Goal: Contribute content: Add original content to the website for others to see

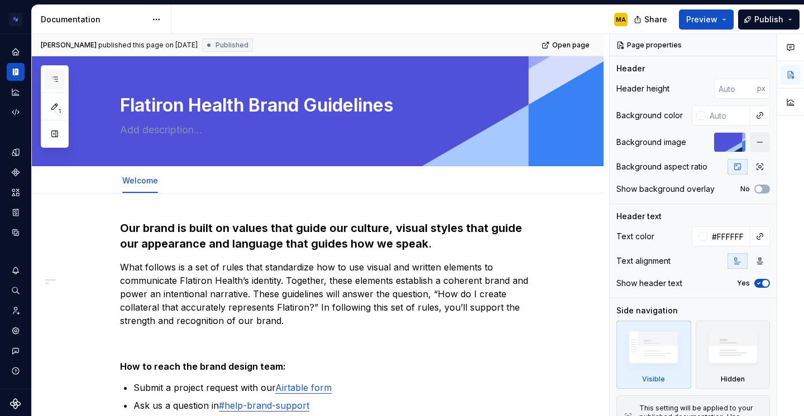
click at [57, 81] on icon "button" at bounding box center [54, 79] width 9 height 9
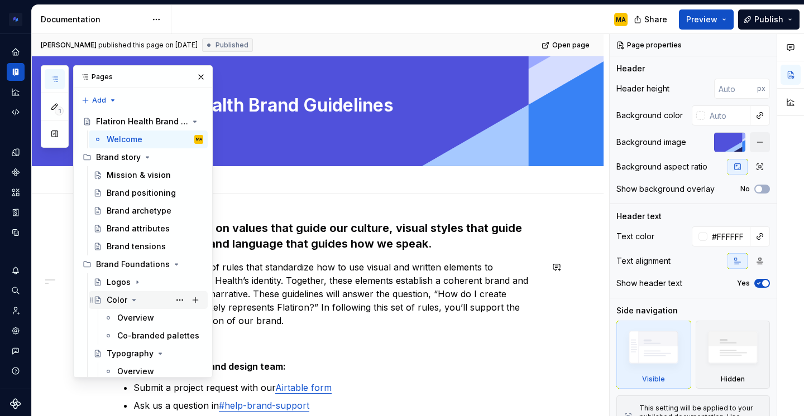
click at [130, 303] on icon "Page tree" at bounding box center [134, 300] width 9 height 9
click at [161, 320] on icon "Page tree" at bounding box center [160, 318] width 9 height 9
click at [131, 337] on icon "Page tree" at bounding box center [134, 336] width 9 height 9
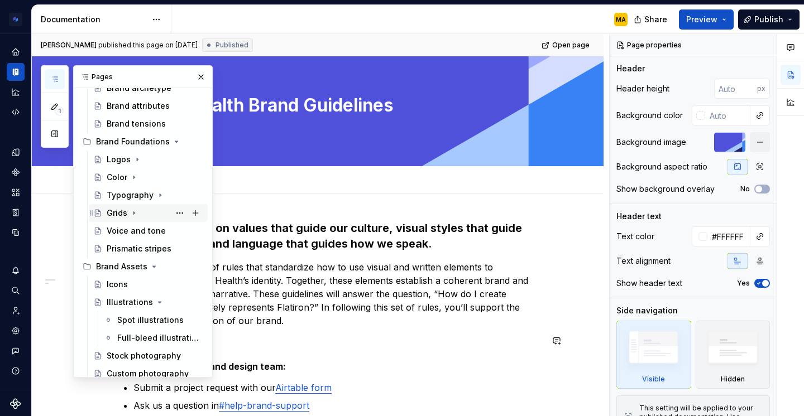
scroll to position [121, 0]
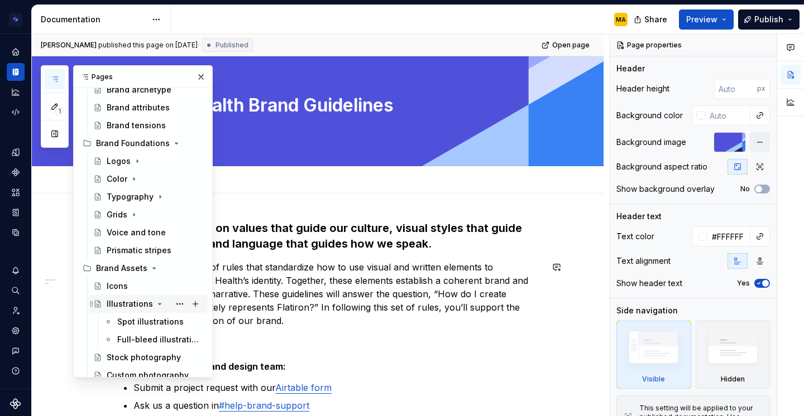
click at [155, 306] on icon "Page tree" at bounding box center [159, 304] width 9 height 9
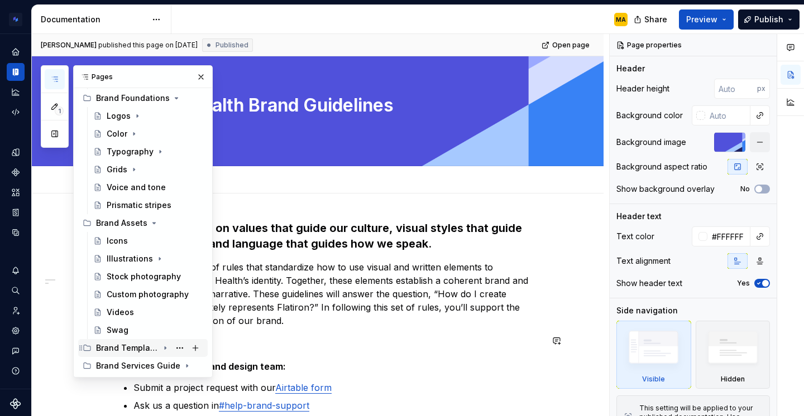
click at [138, 345] on div "Brand Templates" at bounding box center [127, 348] width 63 height 11
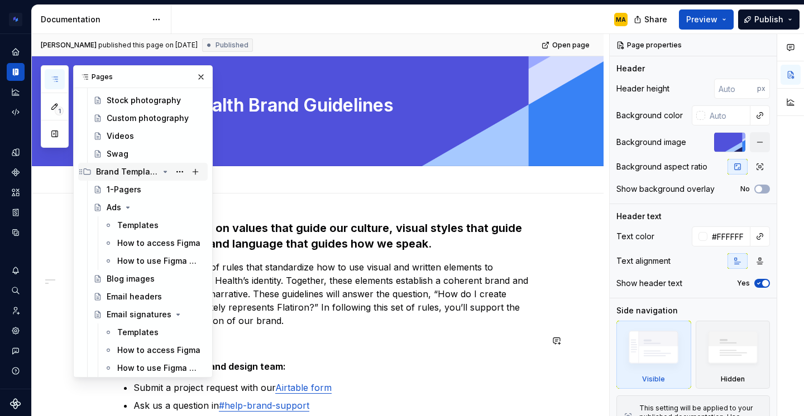
scroll to position [346, 0]
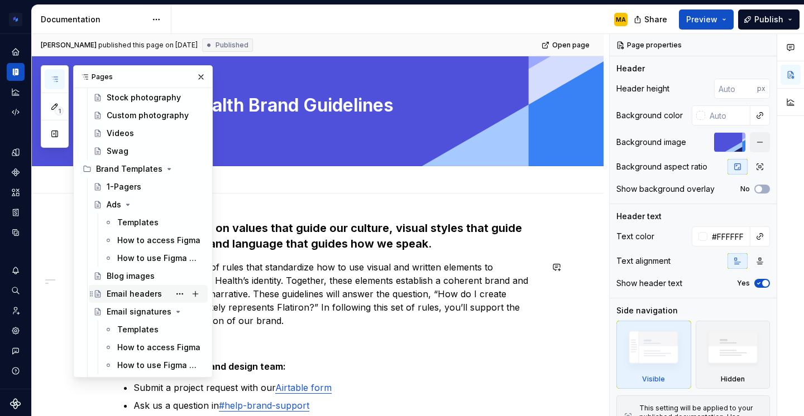
click at [121, 293] on div "Email headers" at bounding box center [134, 294] width 55 height 11
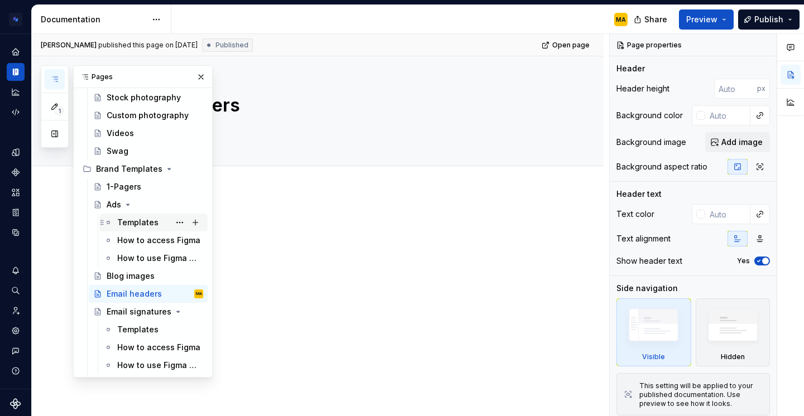
click at [141, 225] on div "Templates" at bounding box center [137, 222] width 41 height 11
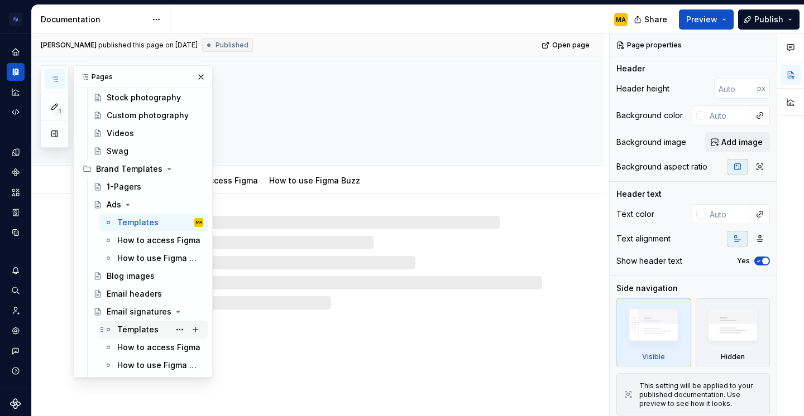
click at [131, 327] on div "Templates" at bounding box center [137, 329] width 41 height 11
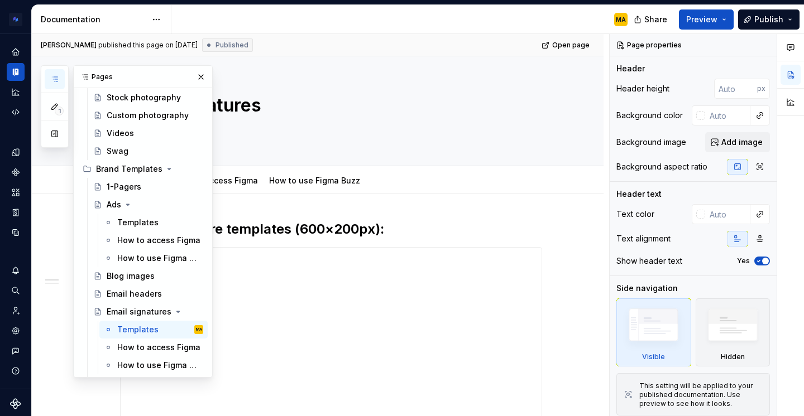
click at [319, 26] on div "MA" at bounding box center [403, 19] width 465 height 29
click at [198, 75] on button "button" at bounding box center [201, 77] width 16 height 16
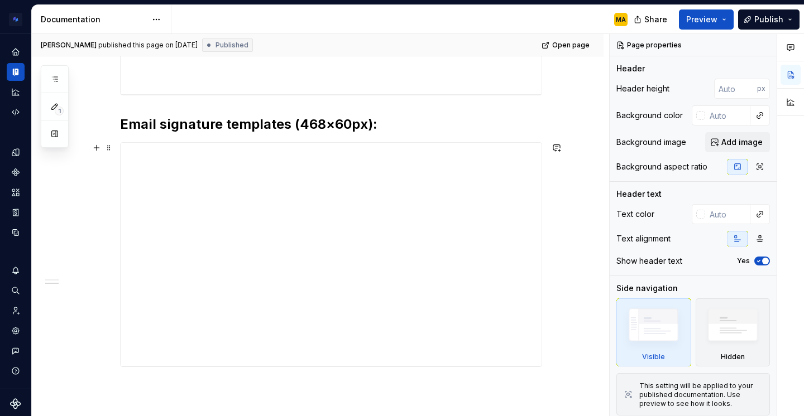
scroll to position [466, 0]
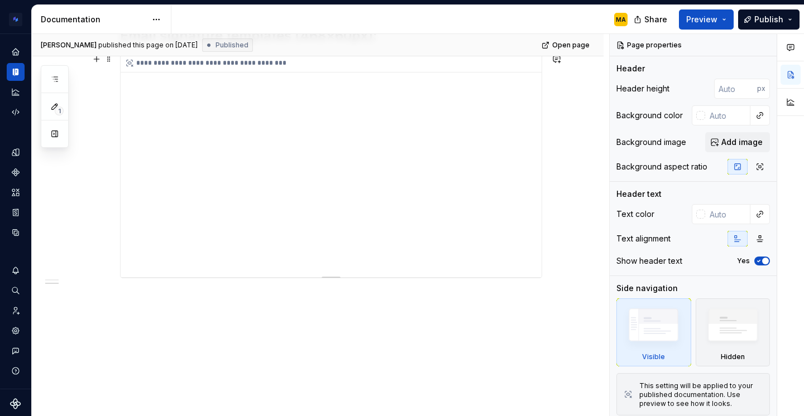
click at [170, 262] on div "**********" at bounding box center [331, 165] width 421 height 223
type textarea "*"
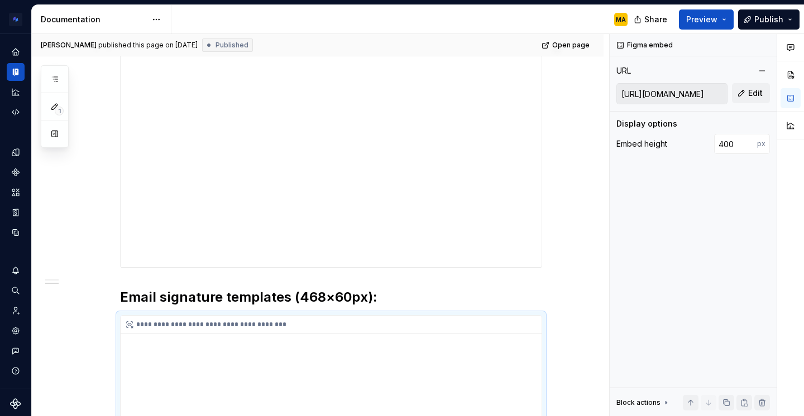
scroll to position [0, 0]
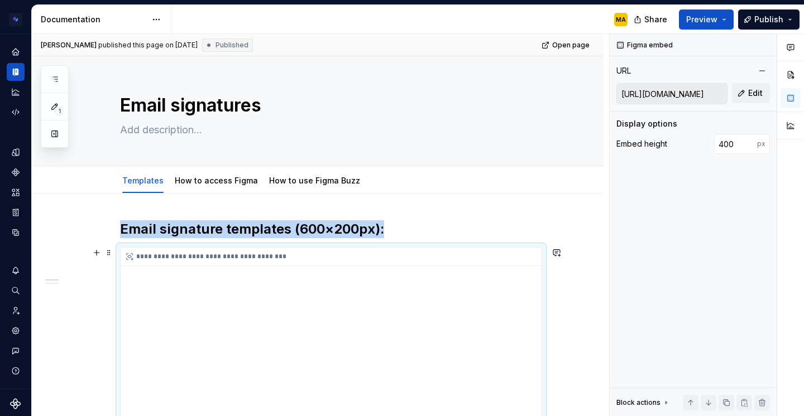
click at [163, 256] on div "**********" at bounding box center [331, 257] width 421 height 18
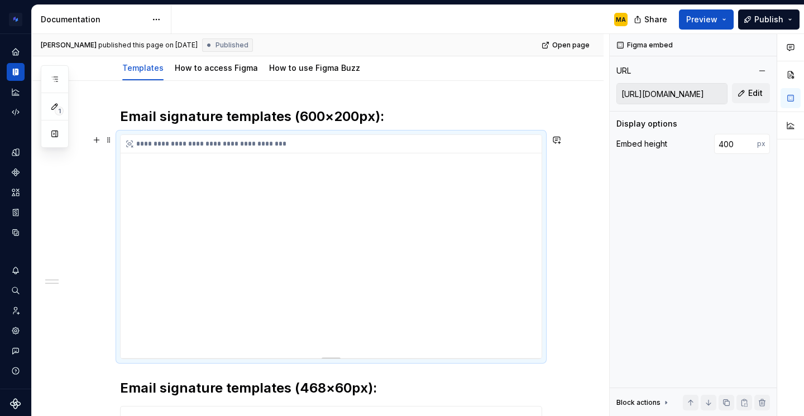
scroll to position [147, 0]
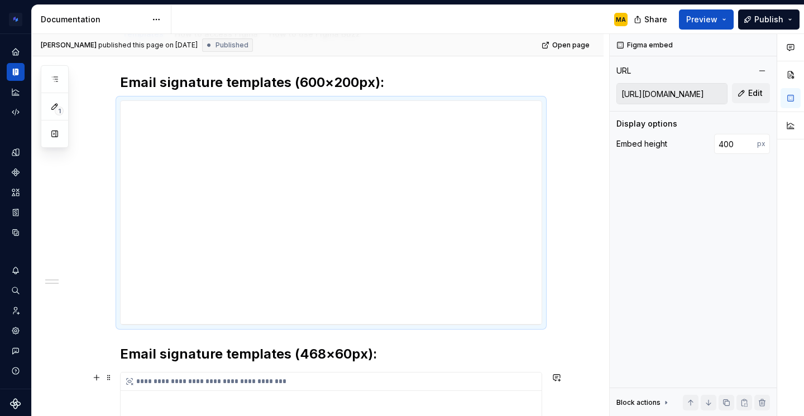
type input "[URL][DOMAIN_NAME]"
click at [222, 380] on div "**********" at bounding box center [331, 382] width 421 height 18
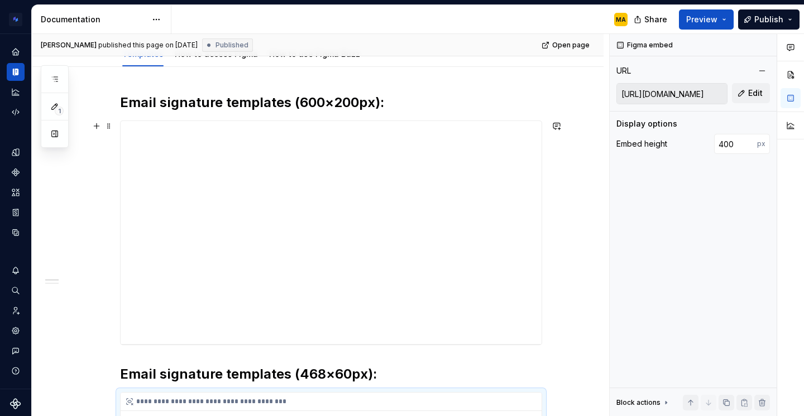
scroll to position [0, 0]
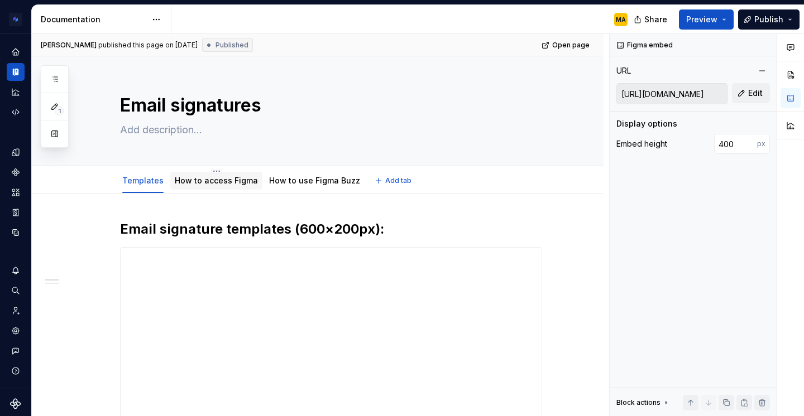
click at [216, 175] on div "How to access Figma" at bounding box center [216, 180] width 83 height 11
click at [210, 185] on link "How to access Figma" at bounding box center [216, 180] width 83 height 9
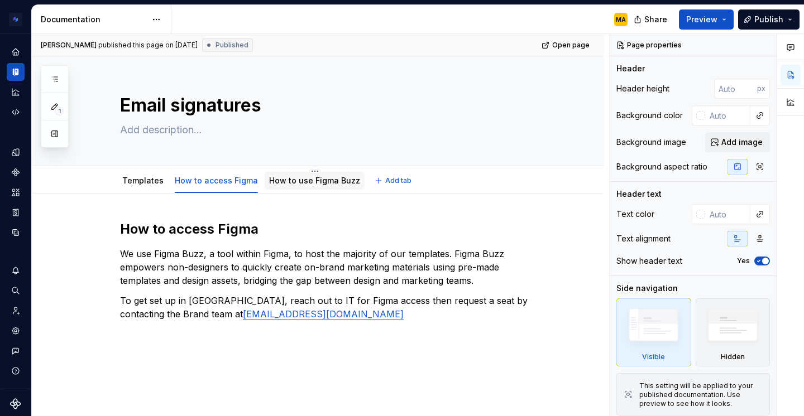
click at [289, 180] on link "How to use Figma Buzz" at bounding box center [314, 180] width 91 height 9
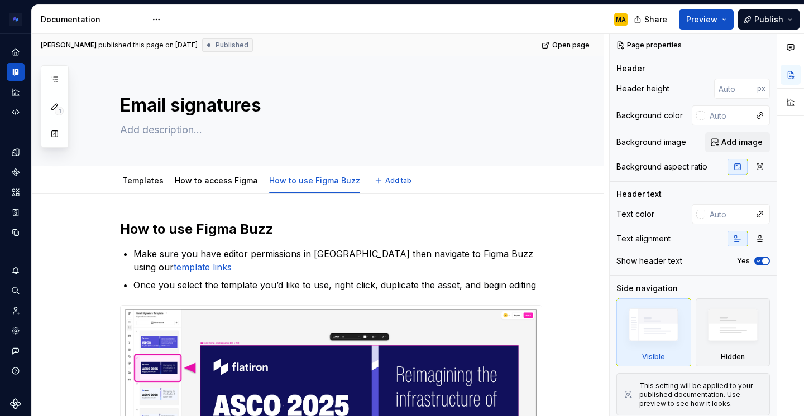
type textarea "*"
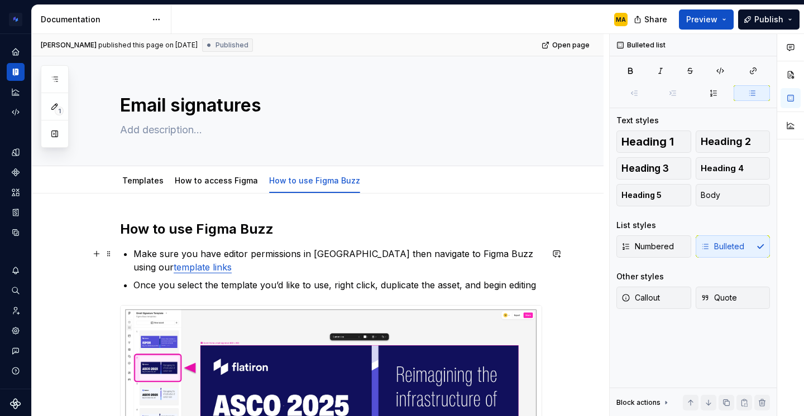
click at [221, 268] on p "Make sure you have editor permissions in [GEOGRAPHIC_DATA] then navigate to Fig…" at bounding box center [337, 260] width 409 height 27
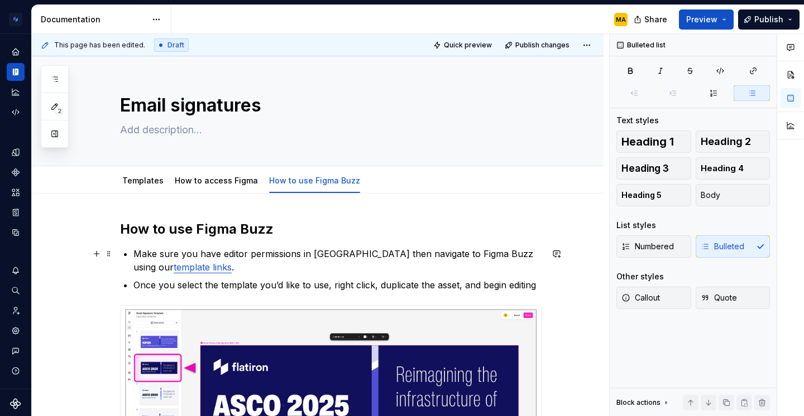
click at [174, 268] on link "template links" at bounding box center [203, 267] width 58 height 11
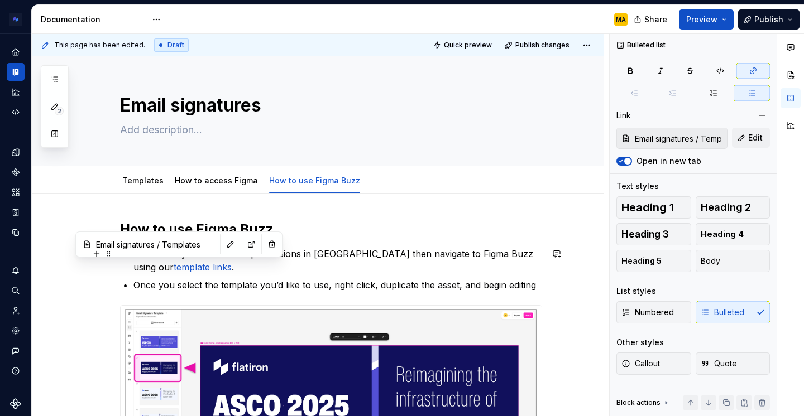
click at [209, 268] on p "Make sure you have editor permissions in [GEOGRAPHIC_DATA] then navigate to Fig…" at bounding box center [337, 260] width 409 height 27
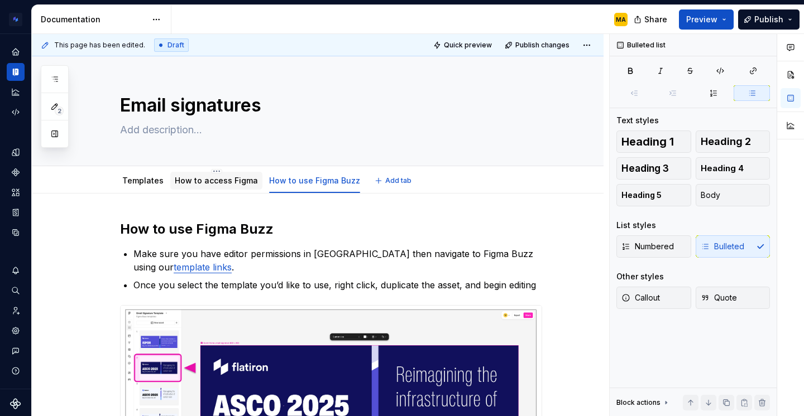
click at [200, 184] on link "How to access Figma" at bounding box center [216, 180] width 83 height 9
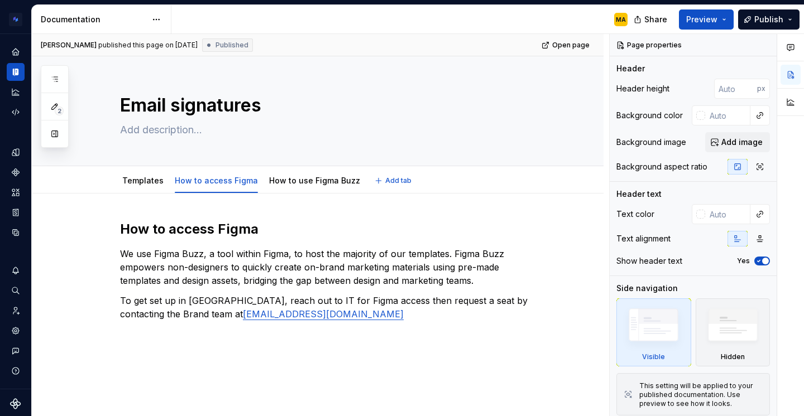
type textarea "*"
click at [315, 319] on p "To get set up in [GEOGRAPHIC_DATA], reach out to IT for Figma access then reque…" at bounding box center [331, 307] width 422 height 27
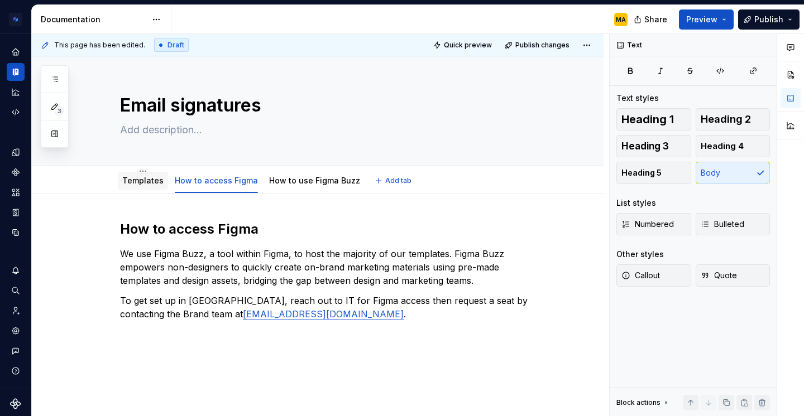
click at [137, 184] on link "Templates" at bounding box center [142, 180] width 41 height 9
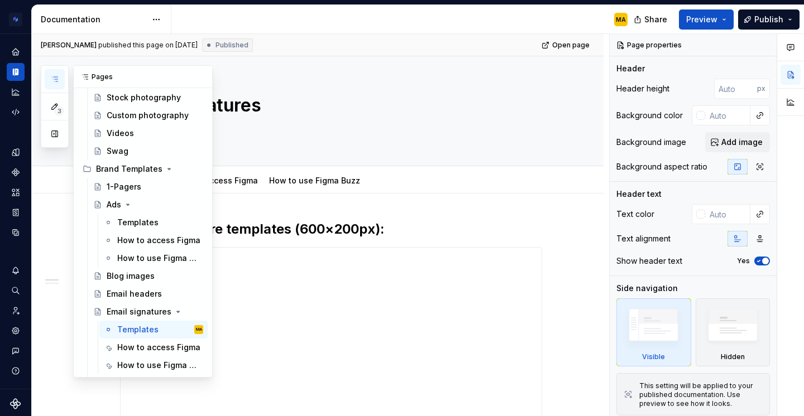
click at [55, 82] on icon "button" at bounding box center [54, 79] width 9 height 9
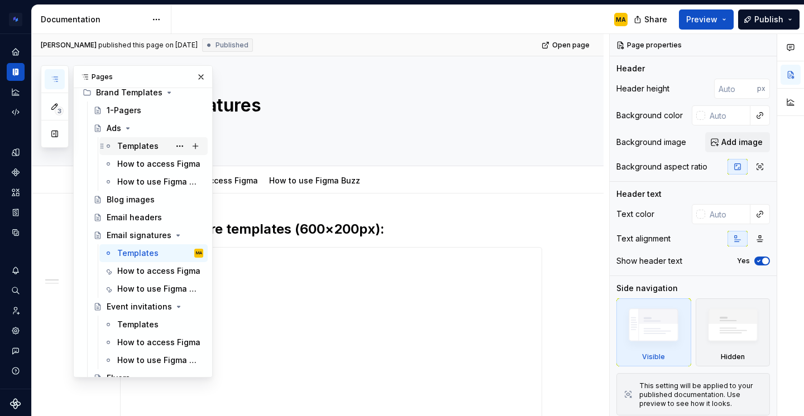
scroll to position [423, 0]
click at [133, 219] on div "Email headers" at bounding box center [134, 217] width 55 height 11
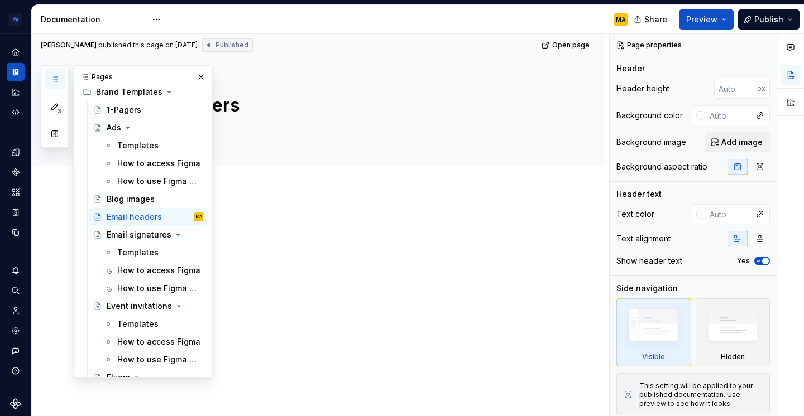
click at [368, 211] on div at bounding box center [318, 295] width 572 height 208
click at [202, 76] on button "button" at bounding box center [201, 77] width 16 height 16
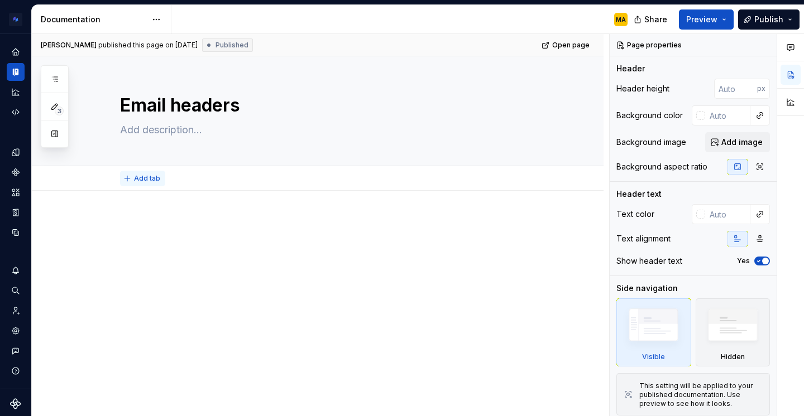
click at [148, 180] on span "Add tab" at bounding box center [147, 178] width 26 height 9
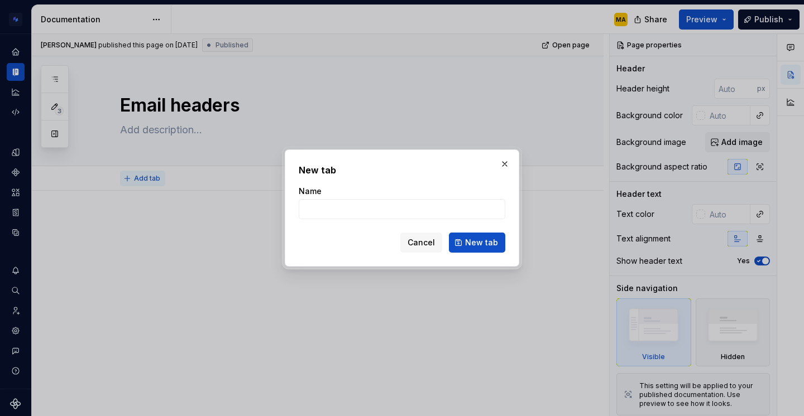
type textarea "*"
type input "Templates"
click at [476, 238] on span "New tab" at bounding box center [481, 242] width 33 height 11
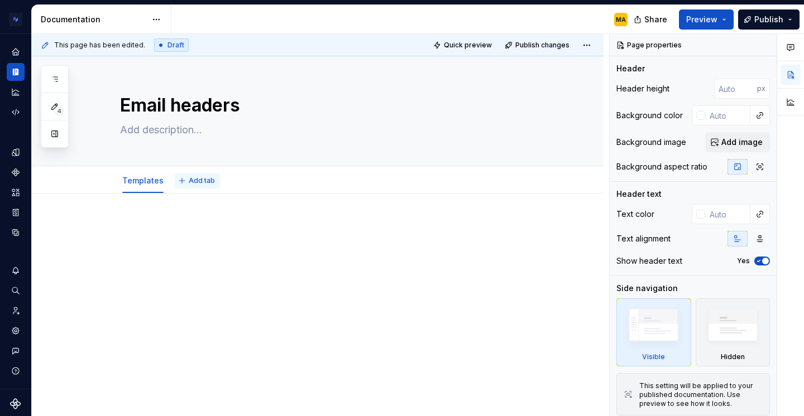
click at [205, 173] on button "Add tab" at bounding box center [197, 181] width 45 height 16
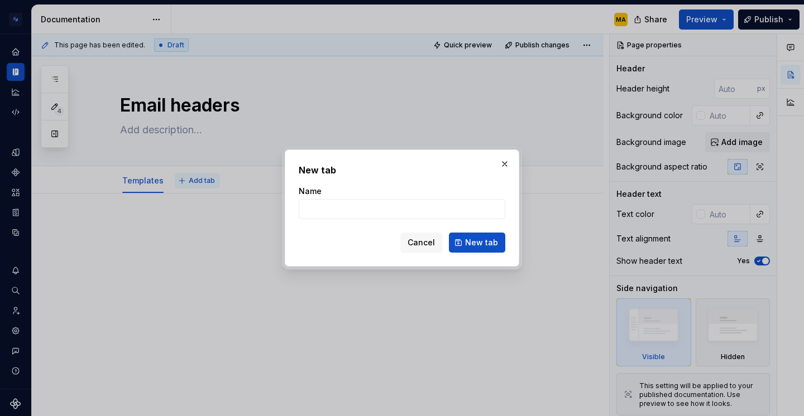
type textarea "*"
type input "How to access Figma"
click at [478, 237] on span "New tab" at bounding box center [481, 242] width 33 height 11
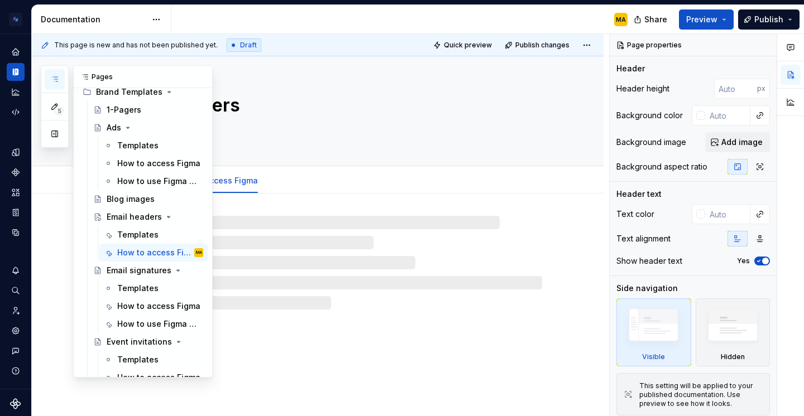
click at [51, 82] on icon "button" at bounding box center [54, 79] width 9 height 9
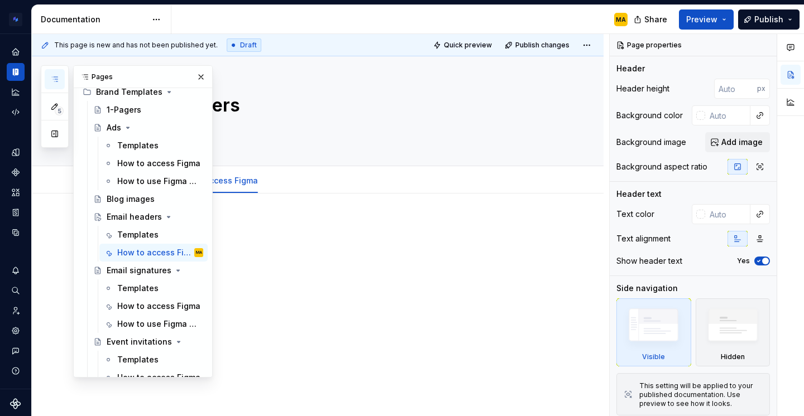
click at [318, 24] on div "MA" at bounding box center [403, 19] width 465 height 29
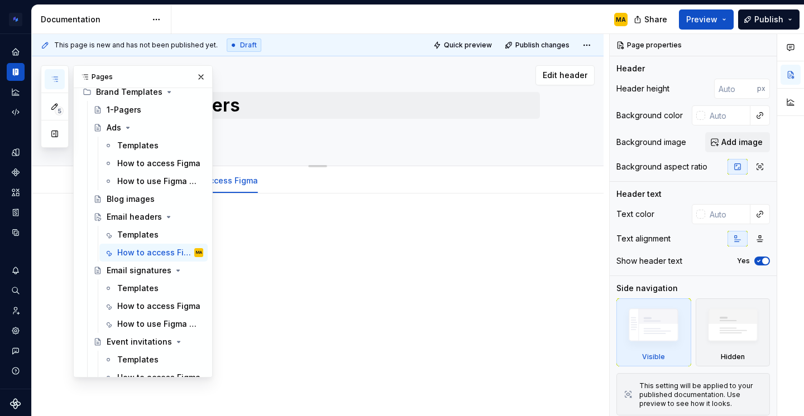
type textarea "*"
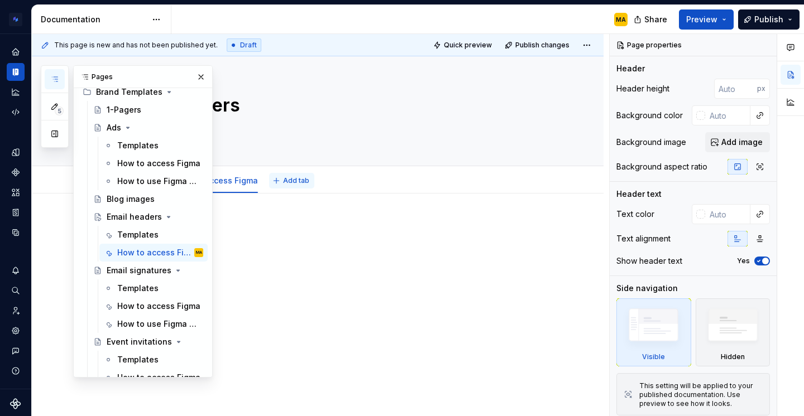
click at [285, 180] on span "Add tab" at bounding box center [296, 180] width 26 height 9
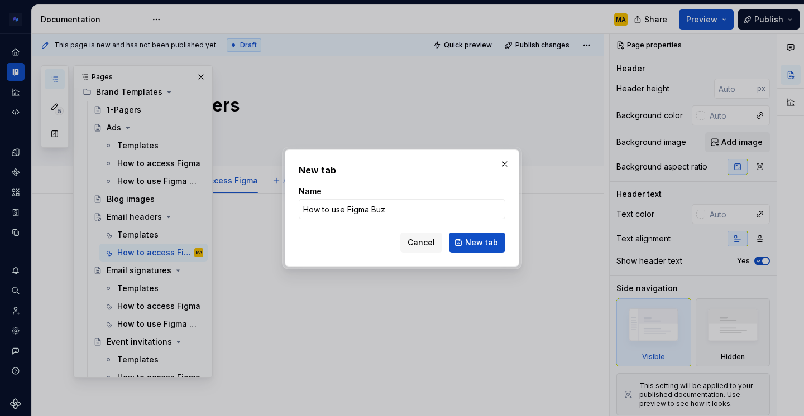
type input "How to use Figma Buzz"
click at [486, 241] on span "New tab" at bounding box center [481, 242] width 33 height 11
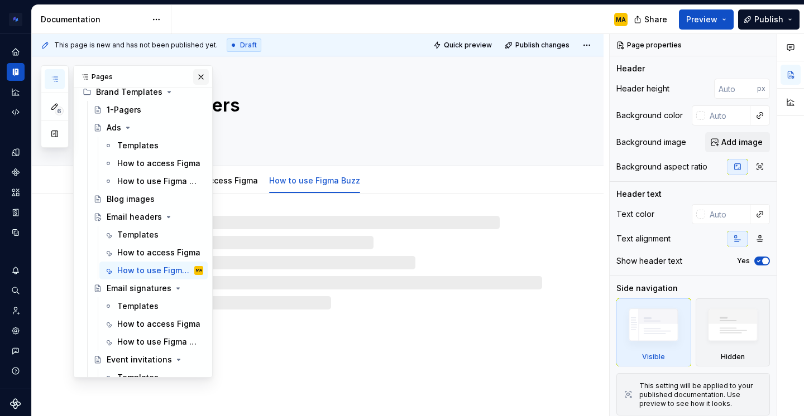
click at [196, 79] on button "button" at bounding box center [201, 77] width 16 height 16
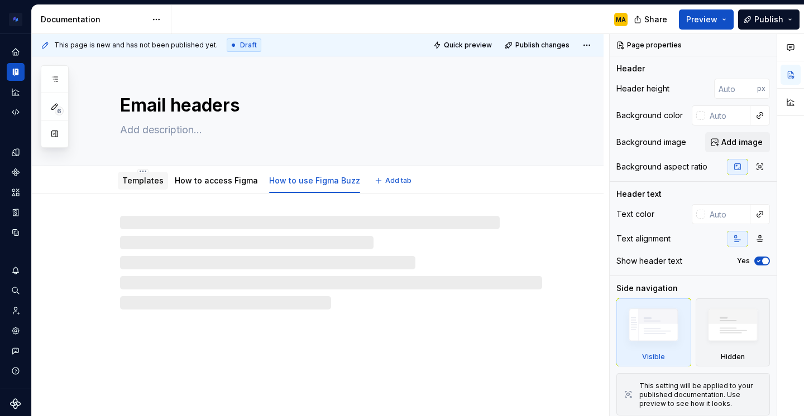
click at [141, 180] on link "Templates" at bounding box center [142, 180] width 41 height 9
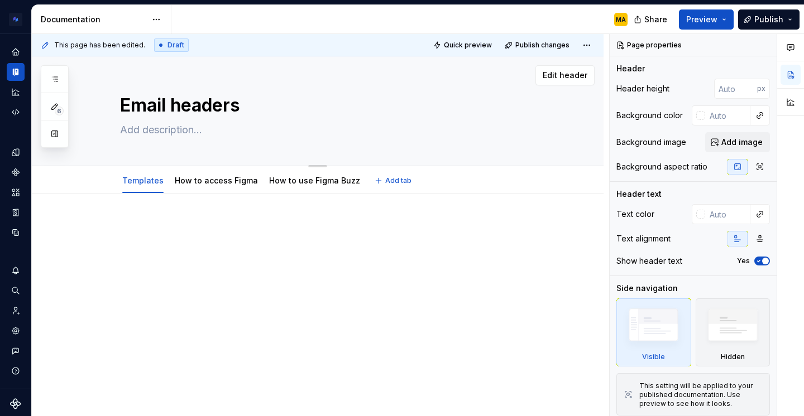
click at [186, 106] on textarea "Email headers" at bounding box center [329, 105] width 422 height 27
click at [260, 101] on textarea "Email headers" at bounding box center [329, 105] width 422 height 27
type textarea "*"
type textarea "Email header"
type textarea "*"
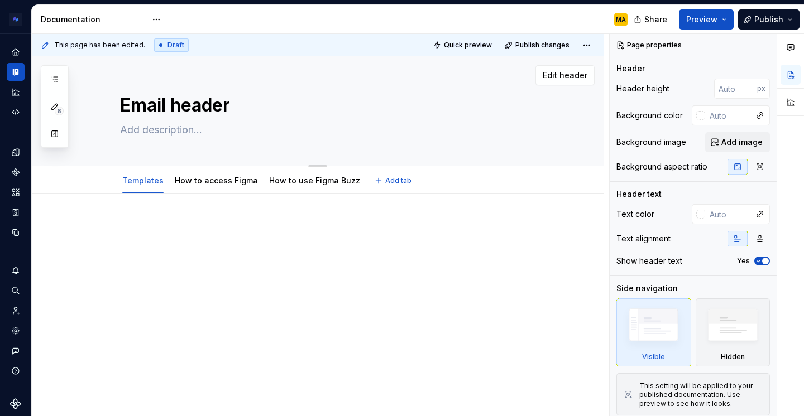
type textarea "Email header"
type textarea "*"
type textarea "Email header i"
type textarea "*"
type textarea "Email header im"
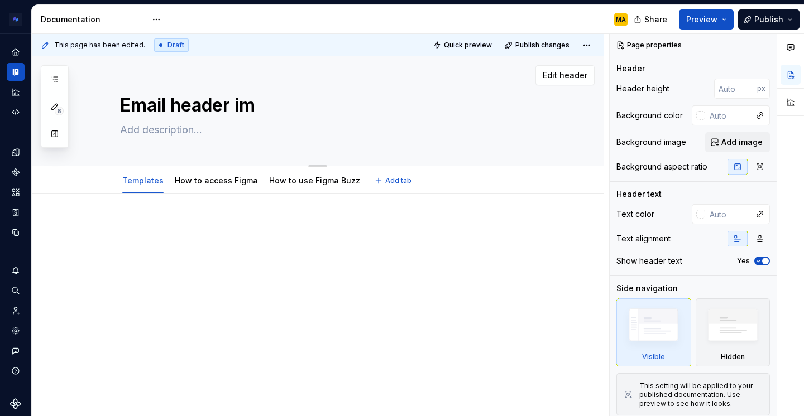
type textarea "*"
type textarea "Email header ima"
type textarea "*"
type textarea "Email header imag"
type textarea "*"
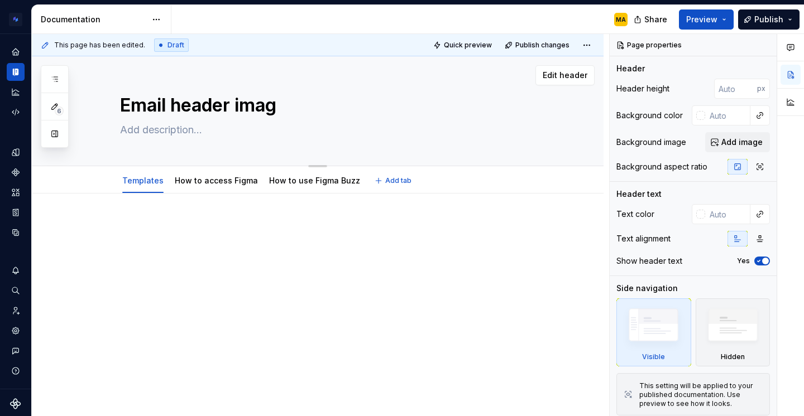
type textarea "Email header image"
type textarea "*"
type textarea "Email header images"
type textarea "*"
type textarea "Email header images"
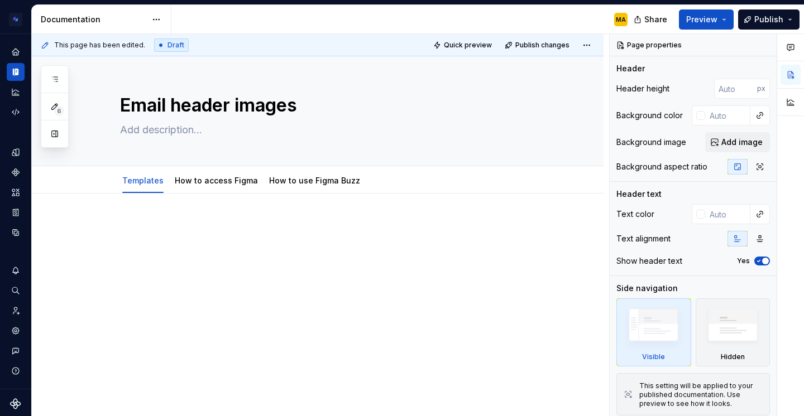
click at [72, 258] on div at bounding box center [318, 298] width 572 height 208
type textarea "*"
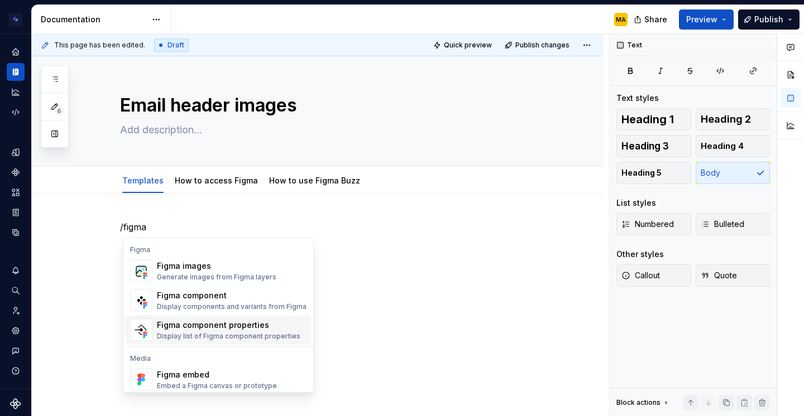
scroll to position [33, 0]
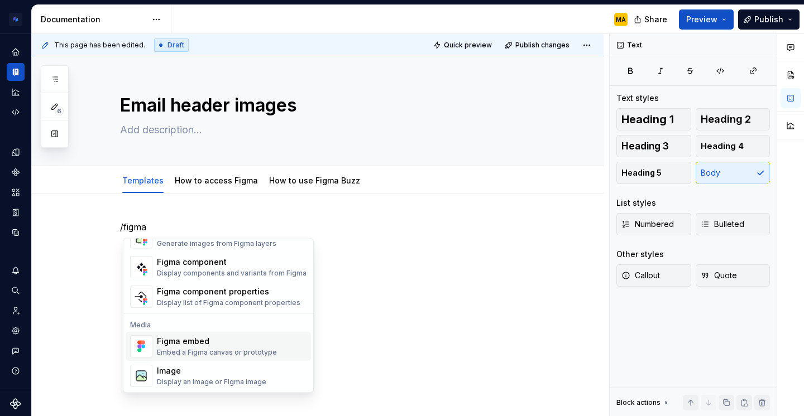
click at [236, 341] on div "Figma embed" at bounding box center [217, 341] width 120 height 11
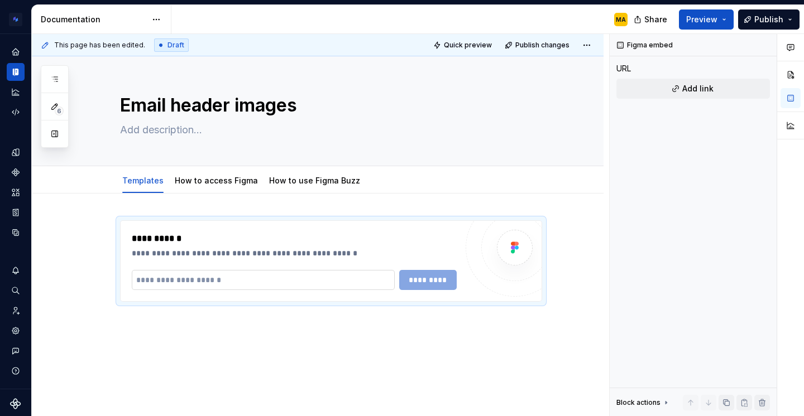
type textarea "*"
click at [216, 277] on input "text" at bounding box center [263, 280] width 263 height 20
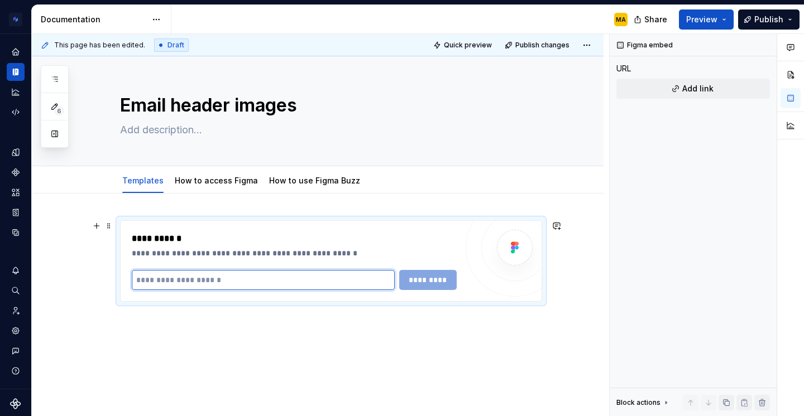
paste input "**********"
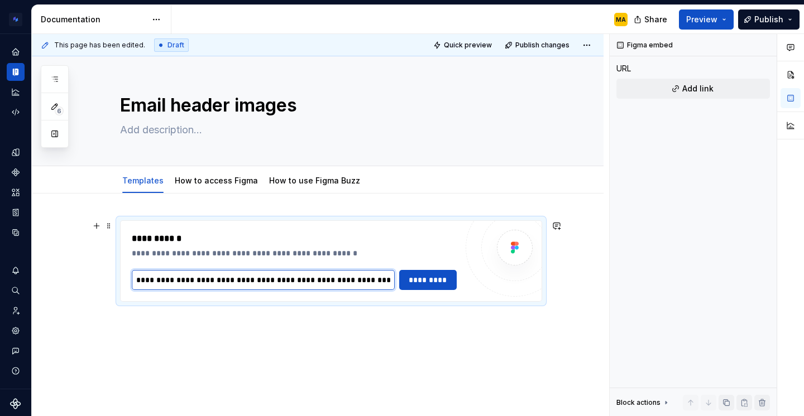
scroll to position [0, 741]
type input "**********"
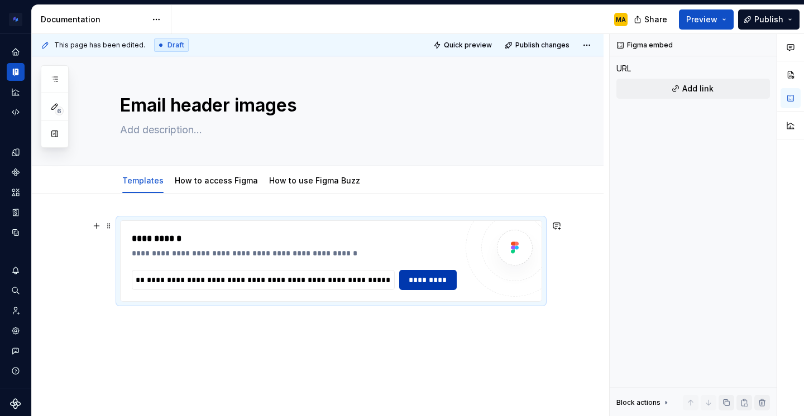
click at [423, 280] on span "*********" at bounding box center [427, 280] width 43 height 11
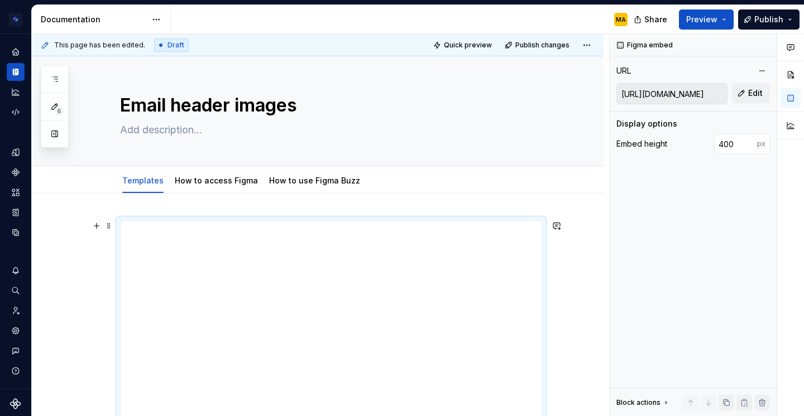
scroll to position [28, 0]
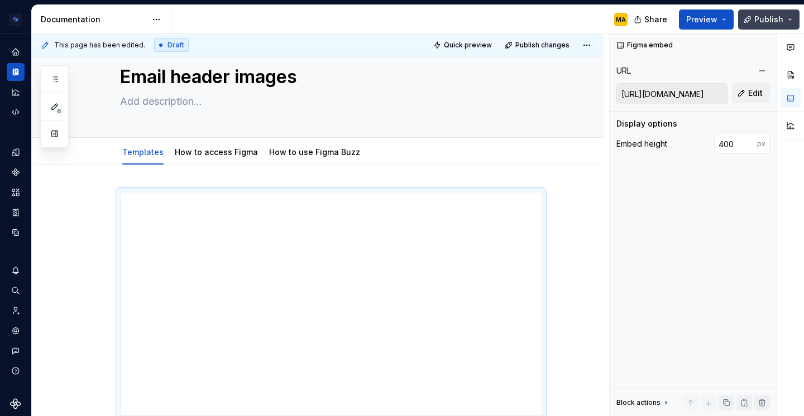
click at [759, 14] on span "Publish" at bounding box center [768, 19] width 29 height 11
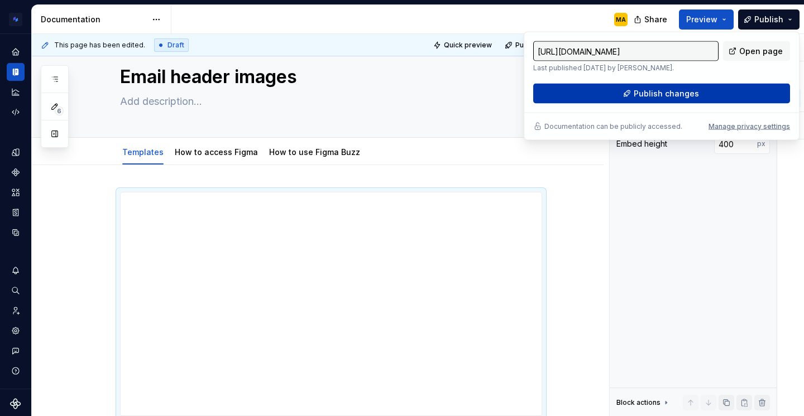
click at [676, 94] on span "Publish changes" at bounding box center [666, 93] width 65 height 11
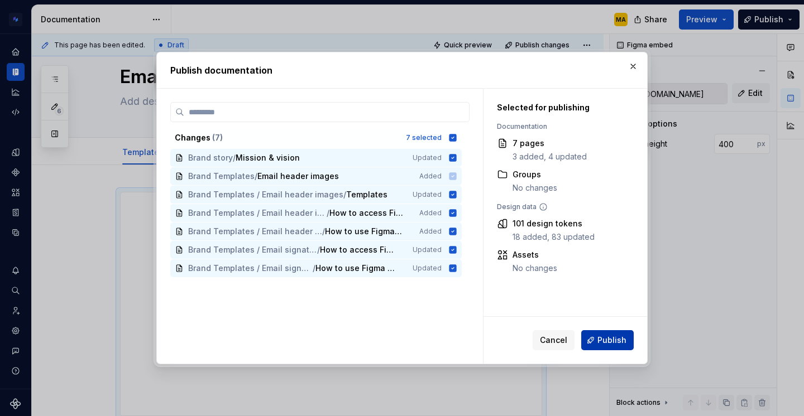
click at [623, 342] on span "Publish" at bounding box center [611, 340] width 29 height 11
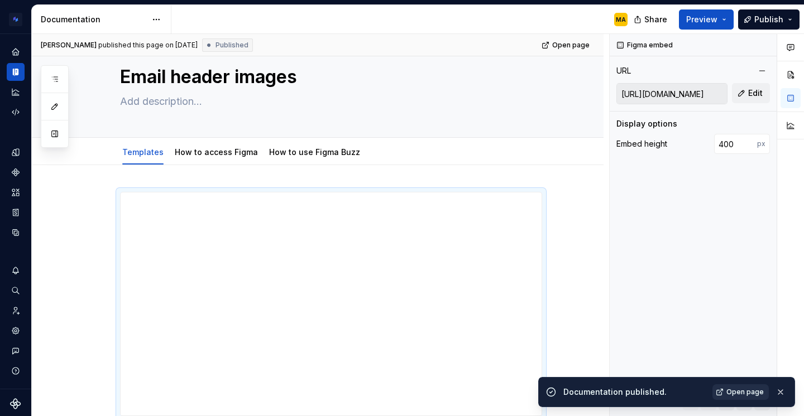
click at [734, 392] on span "Open page" at bounding box center [744, 392] width 37 height 9
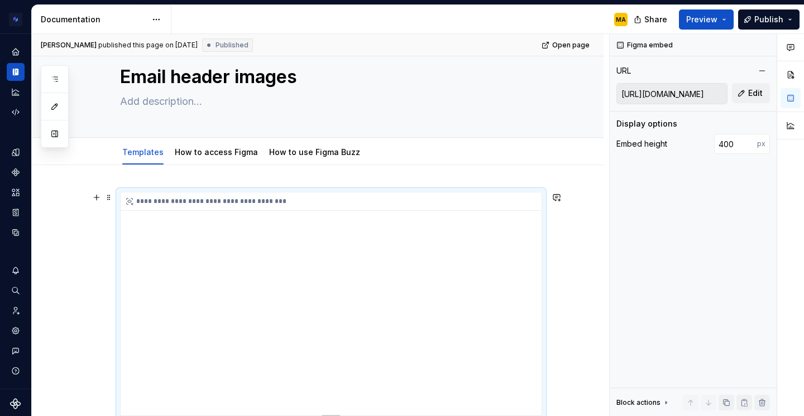
click at [328, 345] on div "**********" at bounding box center [331, 304] width 421 height 223
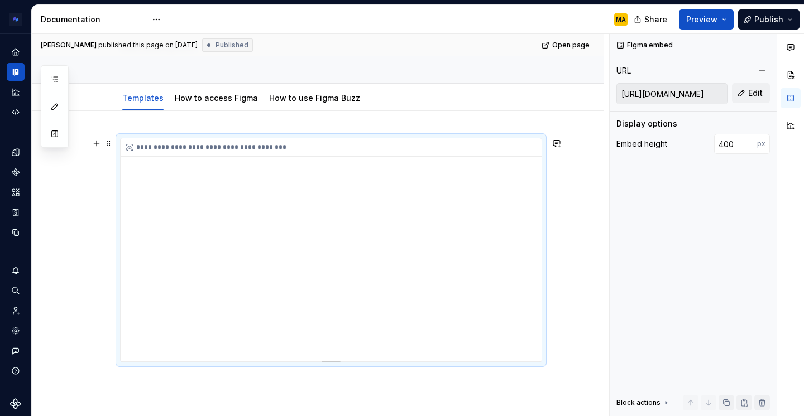
scroll to position [76, 0]
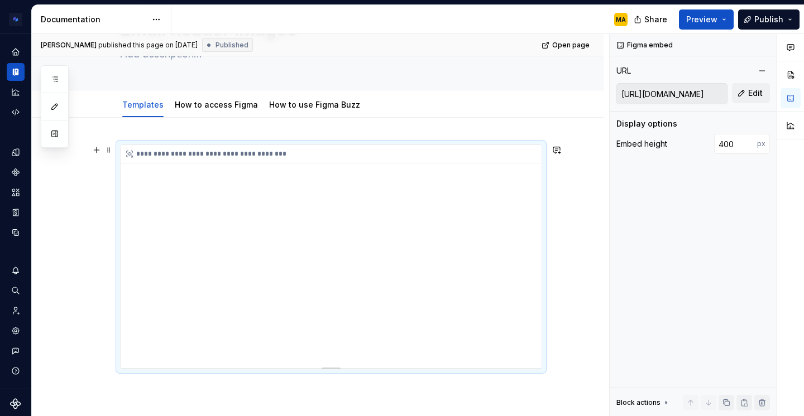
click at [168, 154] on div "**********" at bounding box center [331, 154] width 421 height 18
click at [166, 205] on div "**********" at bounding box center [331, 256] width 421 height 223
click at [310, 231] on div "**********" at bounding box center [331, 256] width 421 height 223
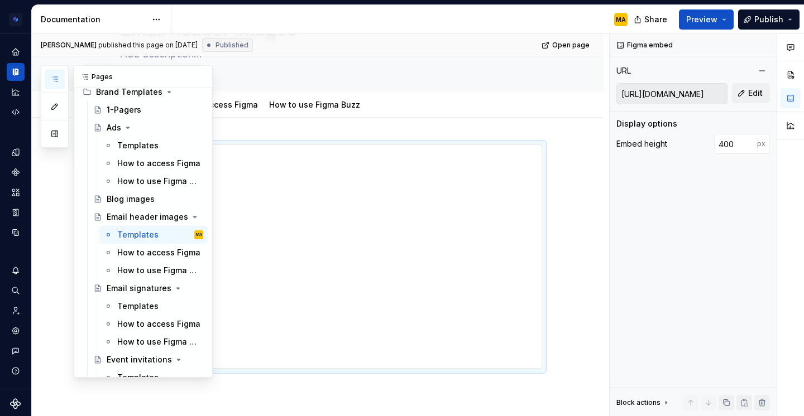
click at [55, 75] on icon "button" at bounding box center [54, 79] width 9 height 9
click at [136, 306] on div "Templates" at bounding box center [137, 306] width 41 height 11
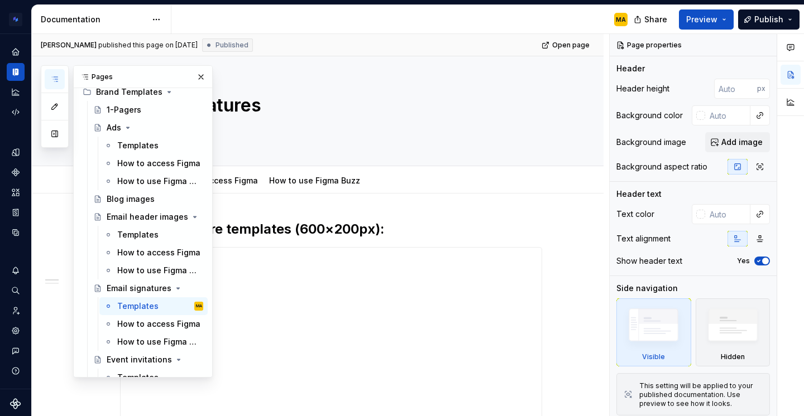
click at [395, 15] on div "MA" at bounding box center [403, 19] width 465 height 29
click at [415, 232] on h2 "Email signature templates (600×200px):" at bounding box center [331, 230] width 422 height 18
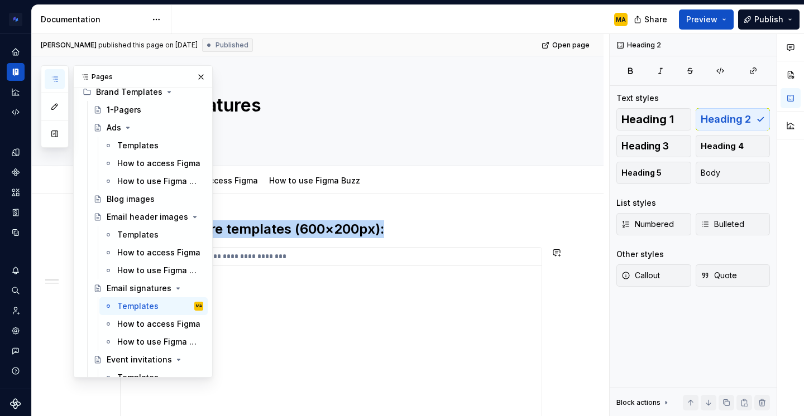
click at [306, 276] on div "**********" at bounding box center [331, 359] width 421 height 223
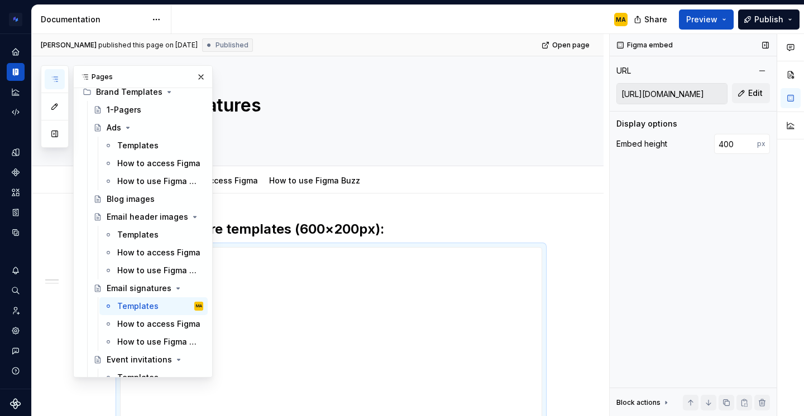
click at [643, 101] on input "[URL][DOMAIN_NAME]" at bounding box center [672, 94] width 110 height 20
click at [639, 99] on input "[URL][DOMAIN_NAME]" at bounding box center [672, 94] width 110 height 20
click at [638, 96] on input "[URL][DOMAIN_NAME]" at bounding box center [672, 94] width 110 height 20
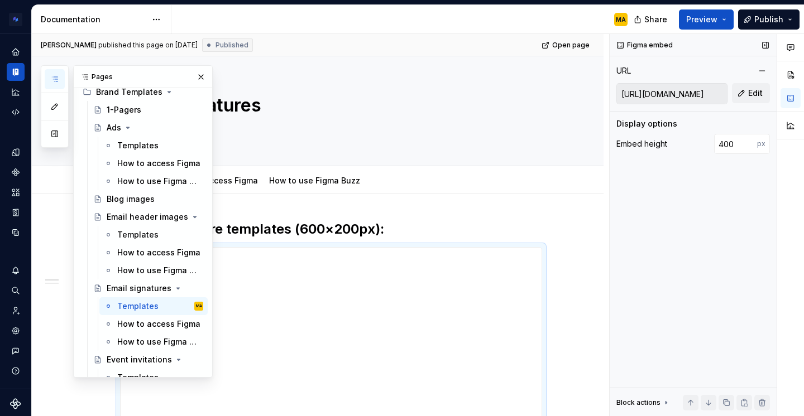
type textarea "*"
